Goal: Connect with others

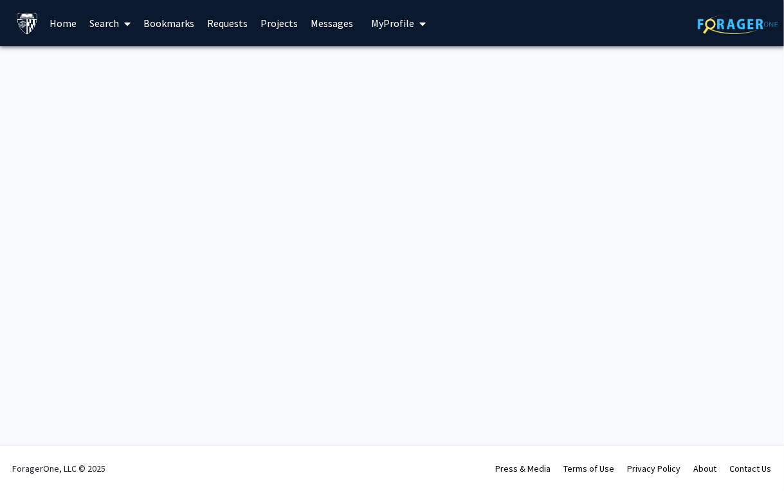
click at [235, 26] on link "Requests" at bounding box center [227, 23] width 53 height 45
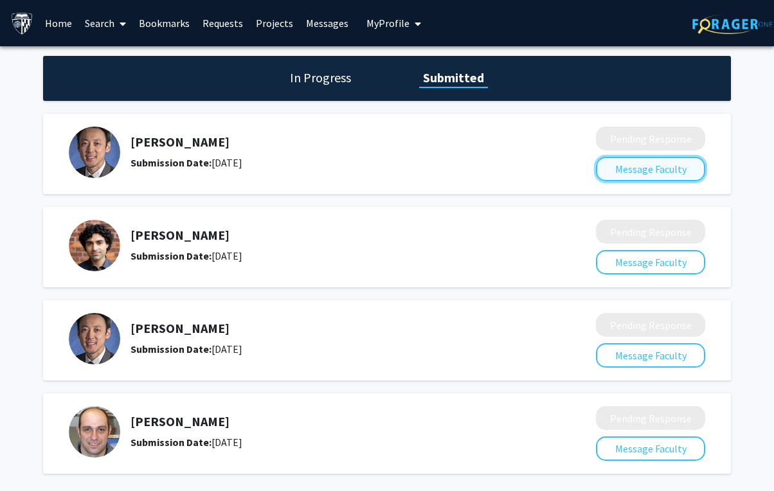
click at [638, 167] on button "Message Faculty" at bounding box center [650, 169] width 109 height 24
